Goal: Task Accomplishment & Management: Use online tool/utility

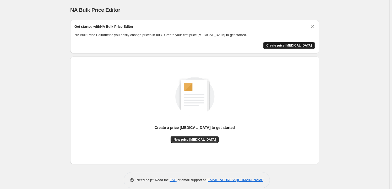
click at [292, 44] on span "Create price [MEDICAL_DATA]" at bounding box center [289, 45] width 46 height 4
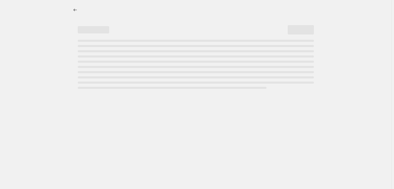
select select "percentage"
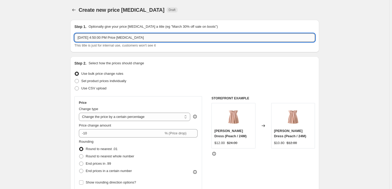
drag, startPoint x: 98, startPoint y: 38, endPoint x: 150, endPoint y: 37, distance: 51.8
click at [149, 39] on input "[DATE] 4:50:00 PM Price [MEDICAL_DATA]" at bounding box center [194, 38] width 240 height 8
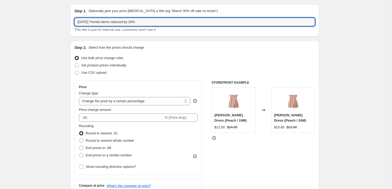
scroll to position [24, 0]
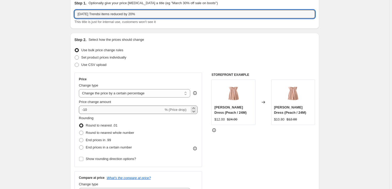
type input "[DATE] Trendsi items reduced by 20%"
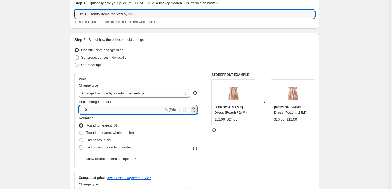
click at [142, 110] on input "-10" at bounding box center [121, 110] width 85 height 8
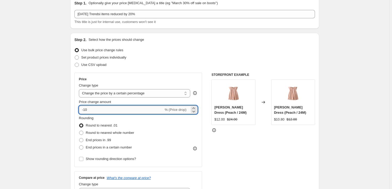
type input "-1"
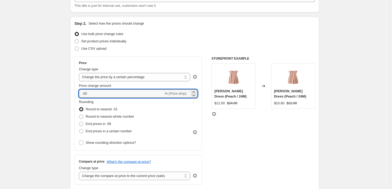
scroll to position [47, 0]
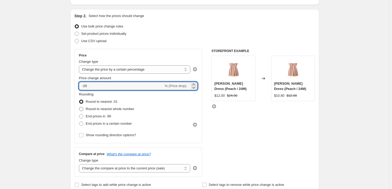
type input "-20"
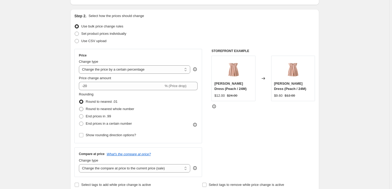
click at [82, 109] on span at bounding box center [81, 109] width 4 height 4
click at [79, 107] on input "Round to nearest whole number" at bounding box center [79, 107] width 0 height 0
radio input "true"
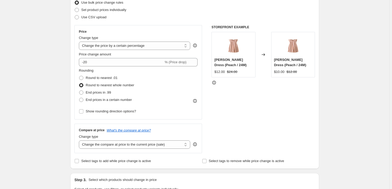
scroll to position [95, 0]
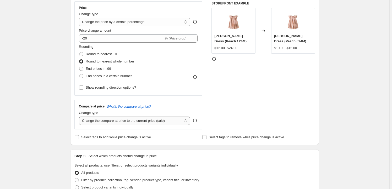
click at [147, 121] on select "Change the compare at price to the current price (sale) Change the compare at p…" at bounding box center [134, 121] width 111 height 8
select select "remove"
click at [80, 117] on select "Change the compare at price to the current price (sale) Change the compare at p…" at bounding box center [134, 121] width 111 height 8
click at [77, 137] on input "Select tags to add while price change is active" at bounding box center [77, 137] width 4 height 4
checkbox input "true"
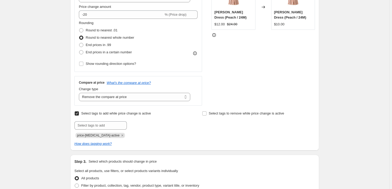
scroll to position [143, 0]
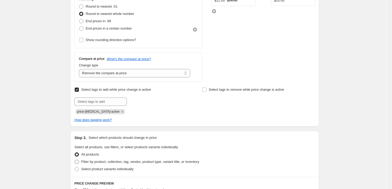
click at [78, 162] on span at bounding box center [77, 162] width 4 height 4
click at [75, 160] on input "Filter by product, collection, tag, vendor, product type, variant title, or inv…" at bounding box center [75, 160] width 0 height 0
radio input "true"
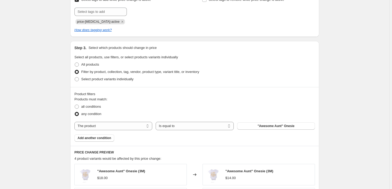
scroll to position [238, 0]
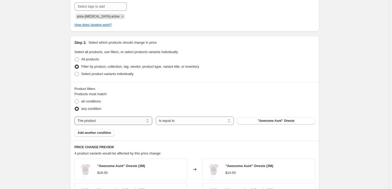
click at [106, 120] on select "The product The product's collection The product's tag The product's vendor The…" at bounding box center [113, 121] width 78 height 8
select select "vendor"
click at [253, 122] on button "1488" at bounding box center [276, 120] width 78 height 7
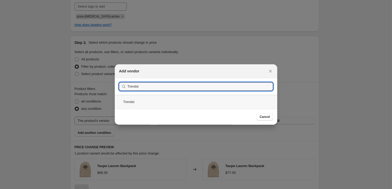
type input "Trendsi"
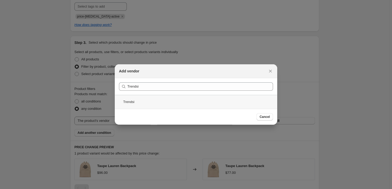
click at [131, 103] on div "Trendsi" at bounding box center [196, 102] width 162 height 14
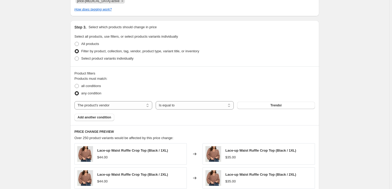
scroll to position [262, 0]
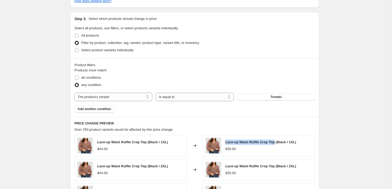
drag, startPoint x: 227, startPoint y: 142, endPoint x: 275, endPoint y: 142, distance: 47.6
click at [275, 142] on span "Lace-up Waist Ruffle Crop Top (Black / 1XL)" at bounding box center [260, 142] width 71 height 4
copy span "Lace-up Waist Ruffle Crop Top"
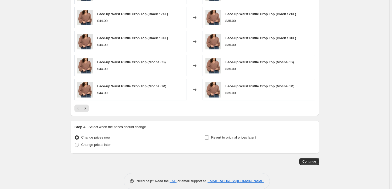
scroll to position [422, 0]
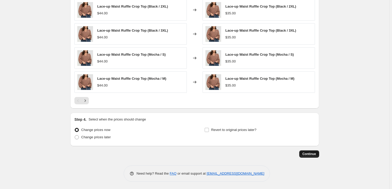
click at [311, 154] on span "Continue" at bounding box center [309, 154] width 14 height 4
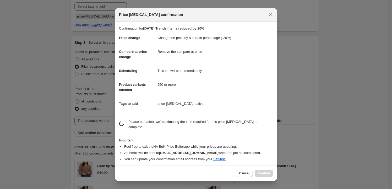
scroll to position [0, 0]
